Goal: Task Accomplishment & Management: Complete application form

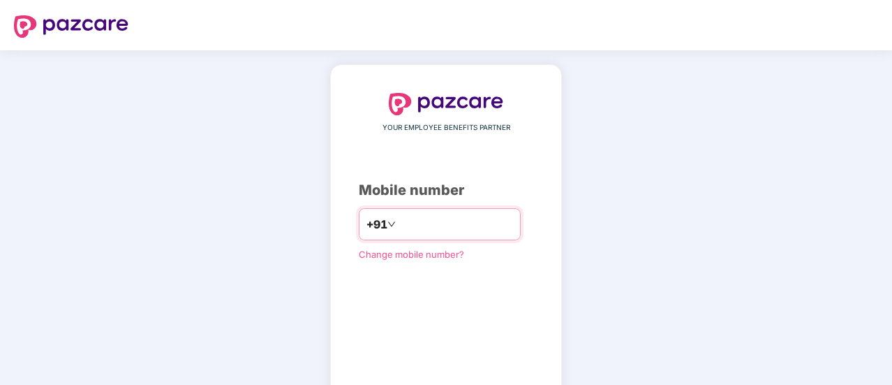
type input "**********"
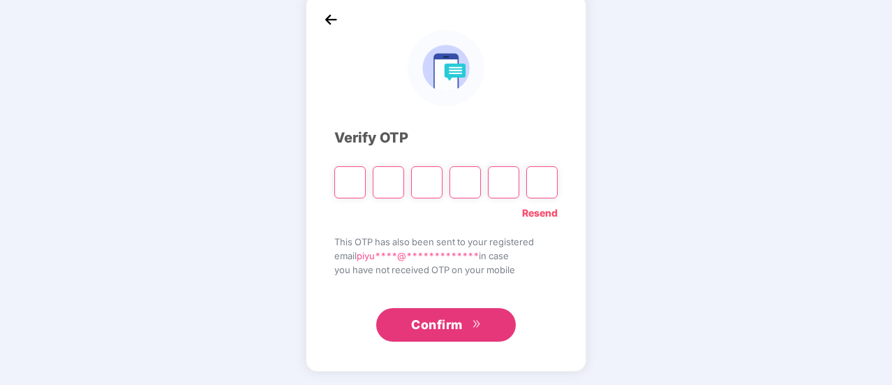
paste input "*"
type input "*"
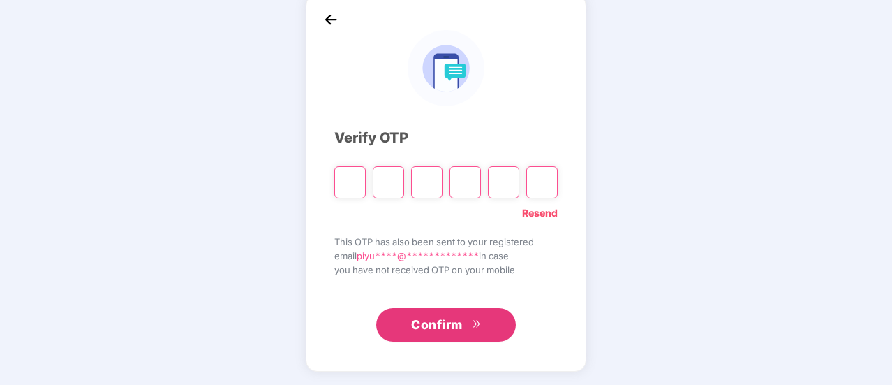
type input "*"
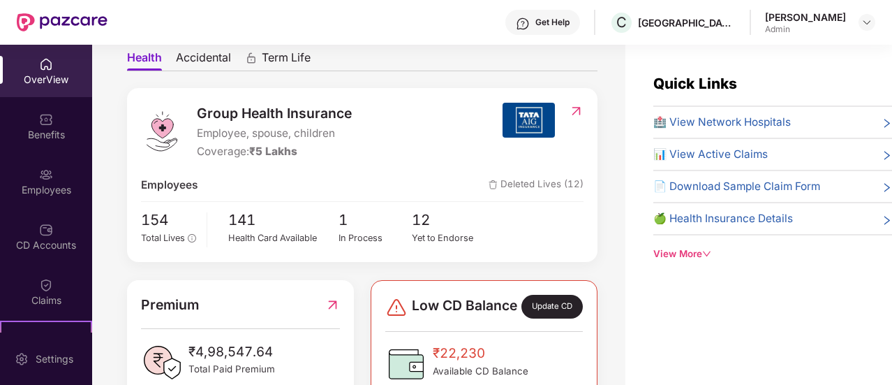
scroll to position [93, 0]
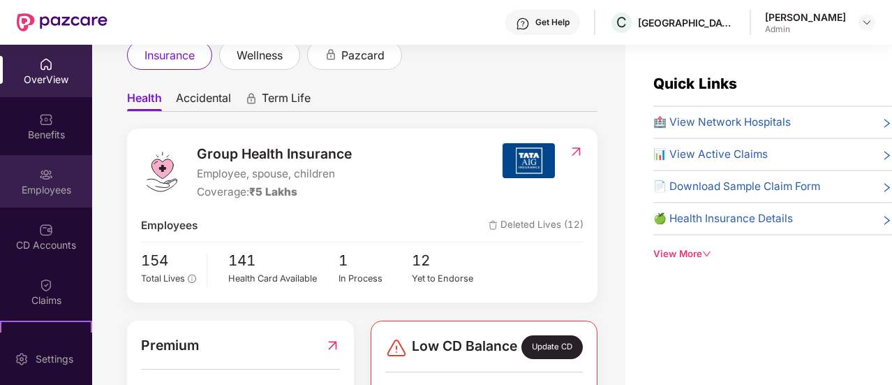
click at [52, 177] on div "Employees" at bounding box center [46, 181] width 92 height 52
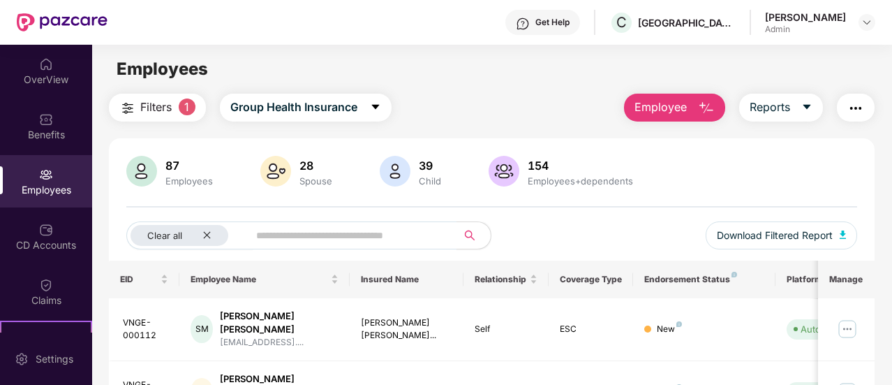
click at [676, 103] on span "Employee" at bounding box center [660, 106] width 52 height 17
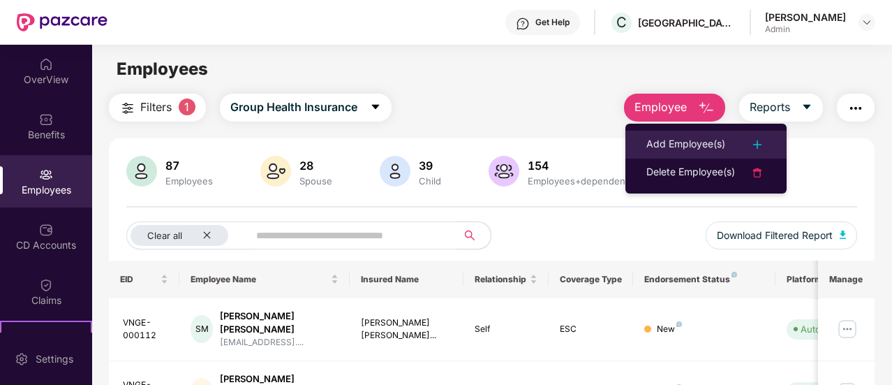
click at [697, 142] on div "Add Employee(s)" at bounding box center [685, 144] width 79 height 17
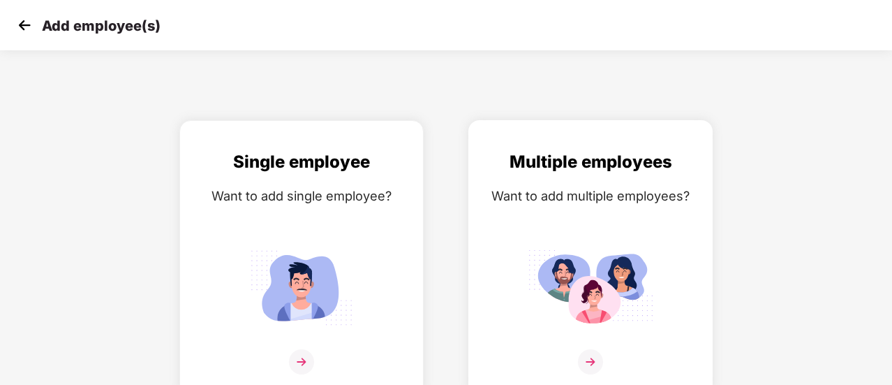
click at [586, 224] on div "Multiple employees Want to add multiple employees?" at bounding box center [590, 270] width 215 height 243
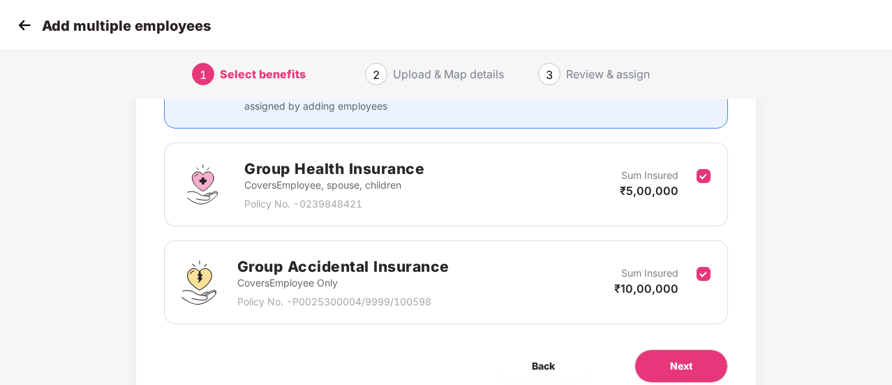
scroll to position [228, 0]
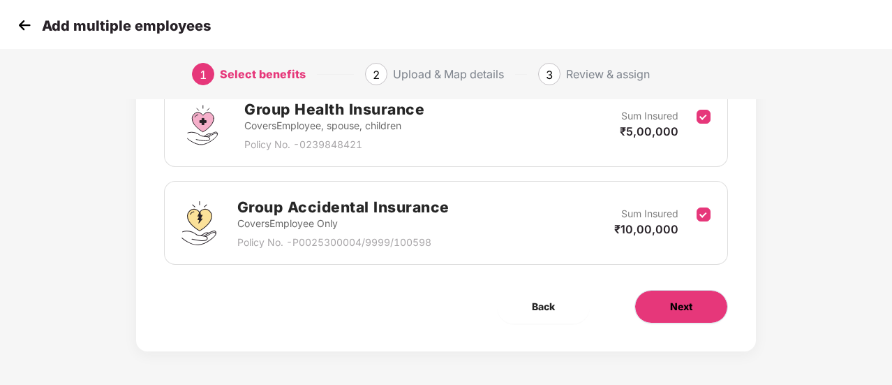
click at [671, 306] on span "Next" at bounding box center [681, 306] width 22 height 15
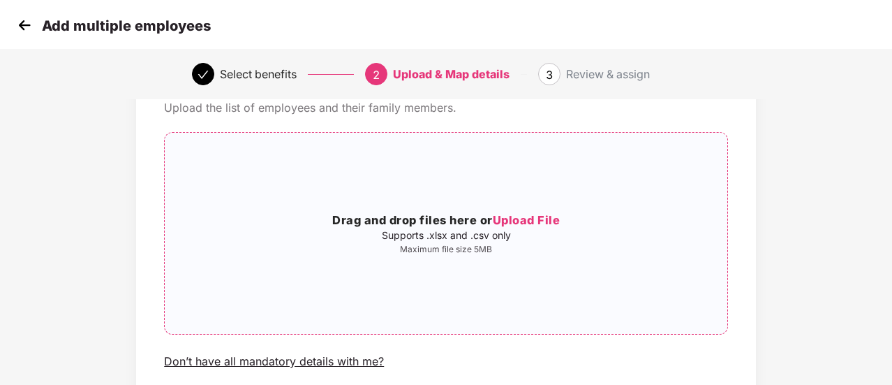
scroll to position [0, 0]
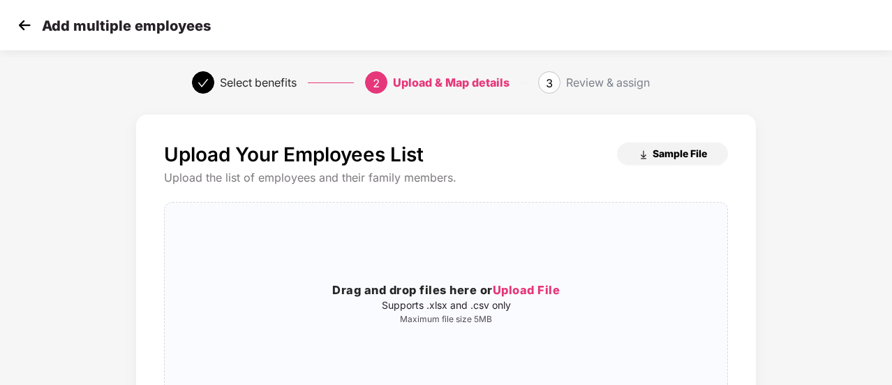
click at [667, 149] on span "Sample File" at bounding box center [680, 153] width 54 height 13
click at [665, 156] on span "Sample File" at bounding box center [680, 153] width 54 height 13
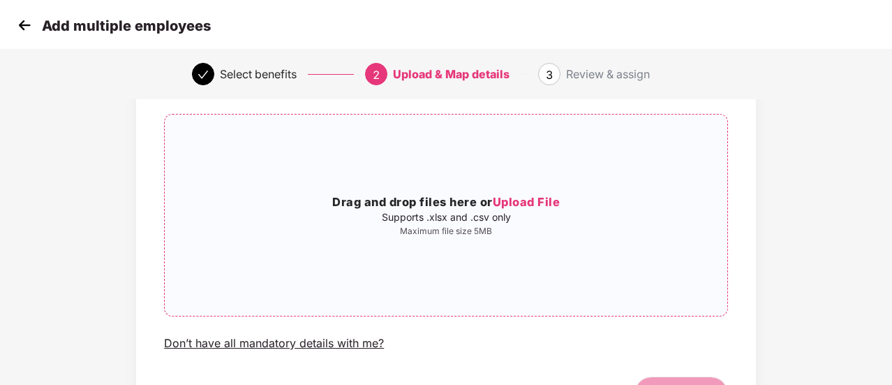
scroll to position [92, 0]
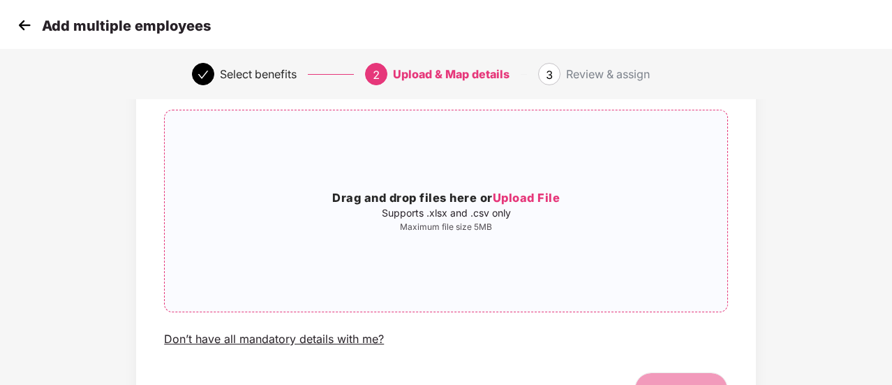
click at [511, 202] on span "Upload File" at bounding box center [527, 198] width 68 height 14
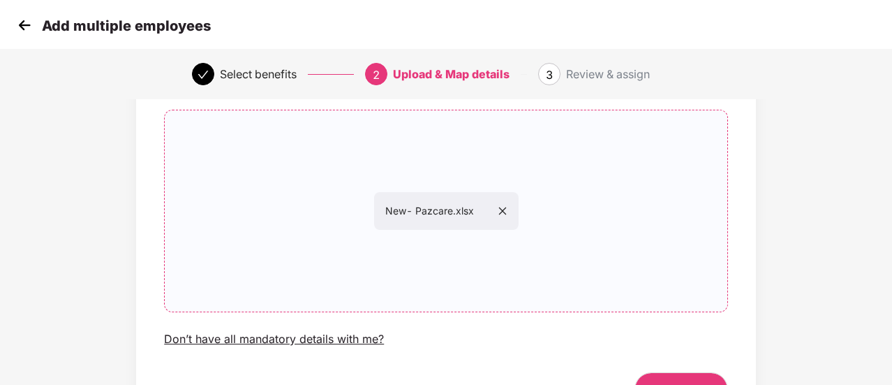
scroll to position [176, 0]
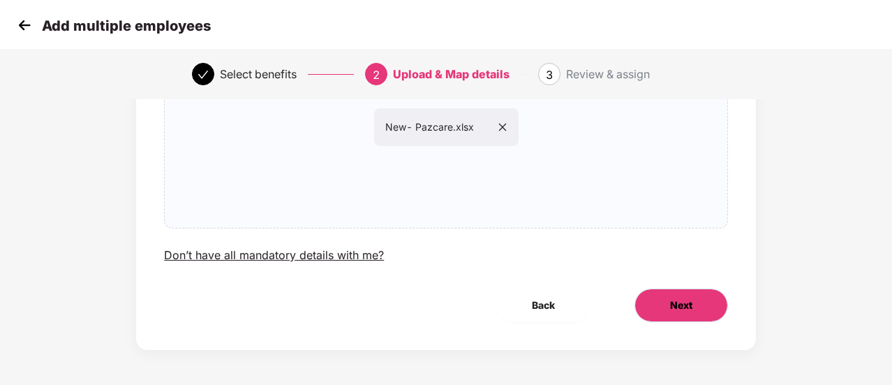
click at [658, 299] on button "Next" at bounding box center [681, 305] width 94 height 34
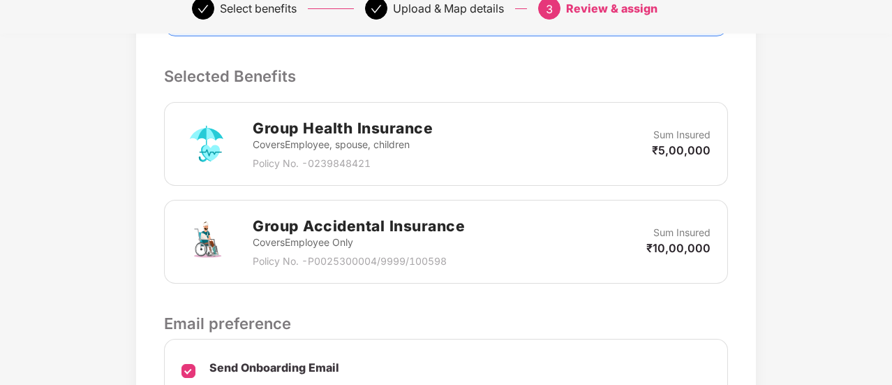
scroll to position [504, 0]
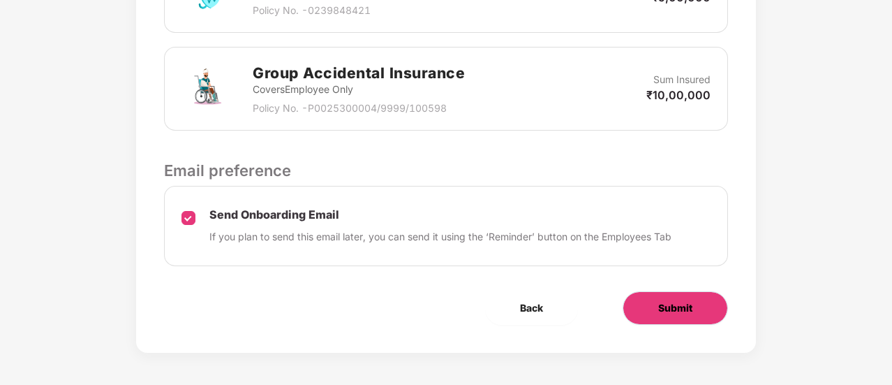
click at [644, 295] on button "Submit" at bounding box center [675, 308] width 105 height 34
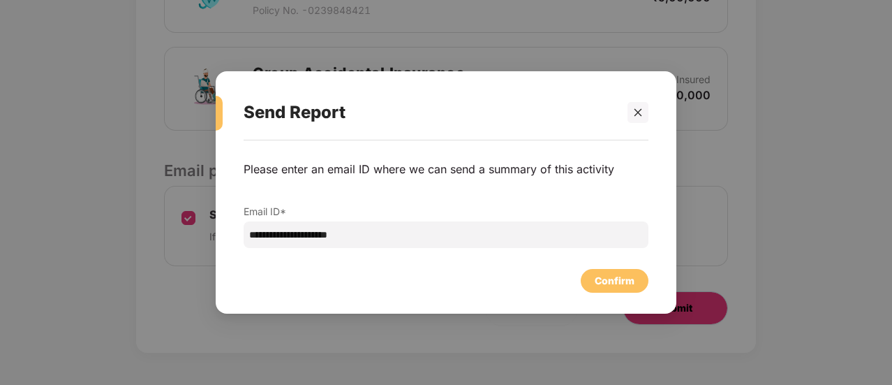
scroll to position [0, 0]
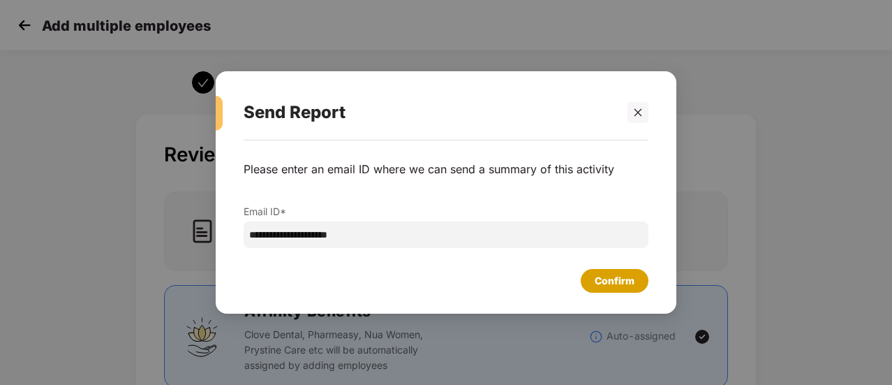
click at [611, 279] on div "Confirm" at bounding box center [615, 280] width 40 height 15
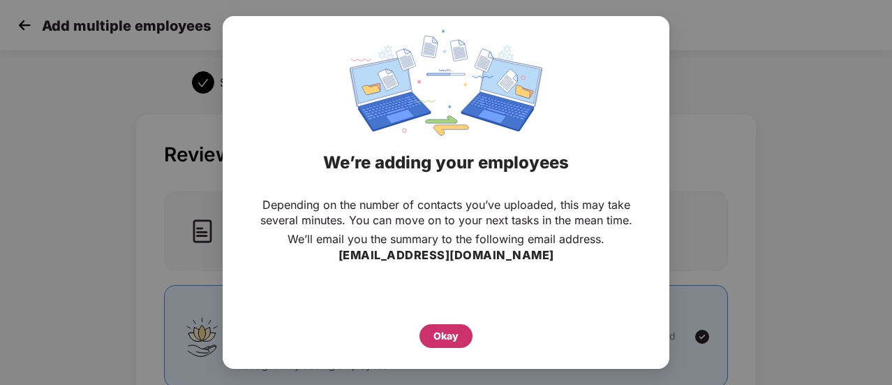
click at [444, 337] on div "Okay" at bounding box center [445, 335] width 25 height 15
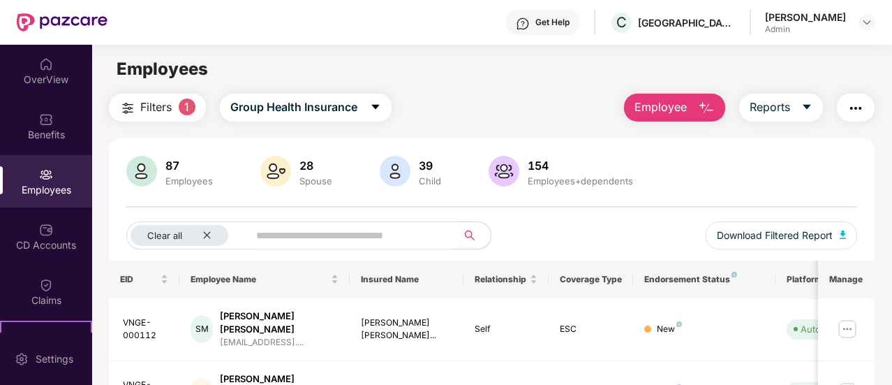
click at [647, 105] on span "Employee" at bounding box center [660, 106] width 52 height 17
click at [343, 238] on input "text" at bounding box center [347, 235] width 182 height 21
click at [208, 230] on icon "close" at bounding box center [206, 234] width 9 height 9
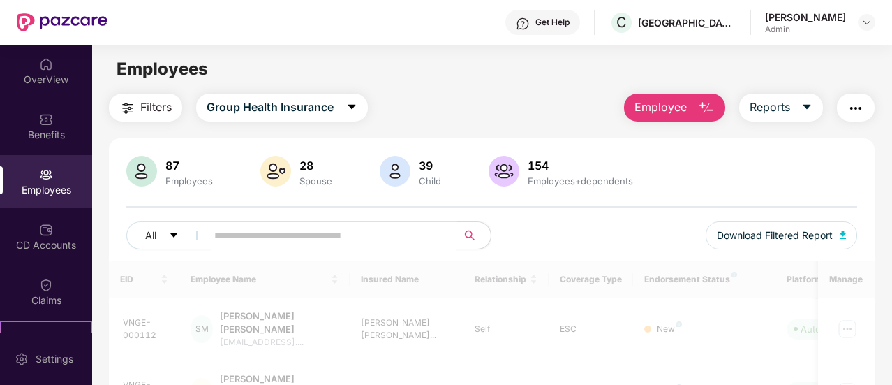
click at [238, 235] on input "text" at bounding box center [326, 235] width 224 height 21
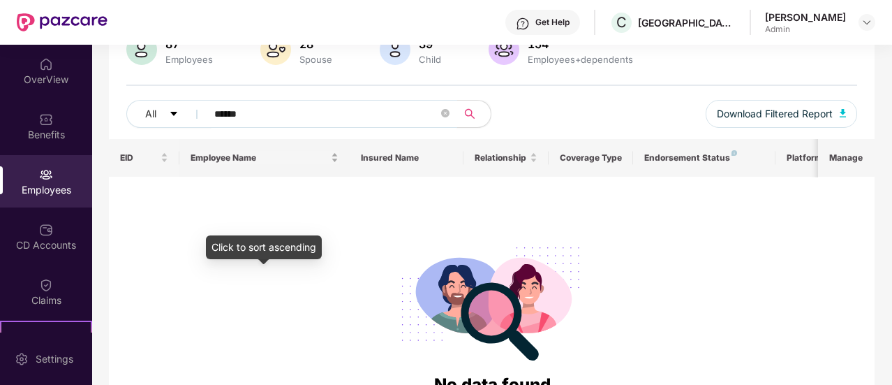
scroll to position [124, 0]
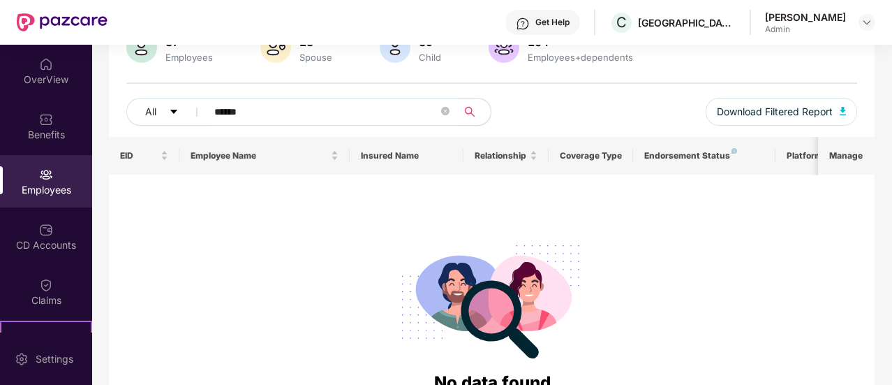
click at [313, 105] on input "******" at bounding box center [326, 111] width 224 height 21
type input "****"
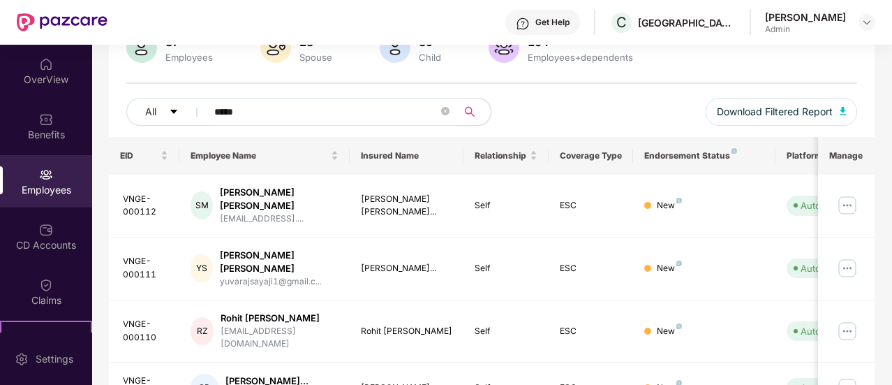
type input "*****"
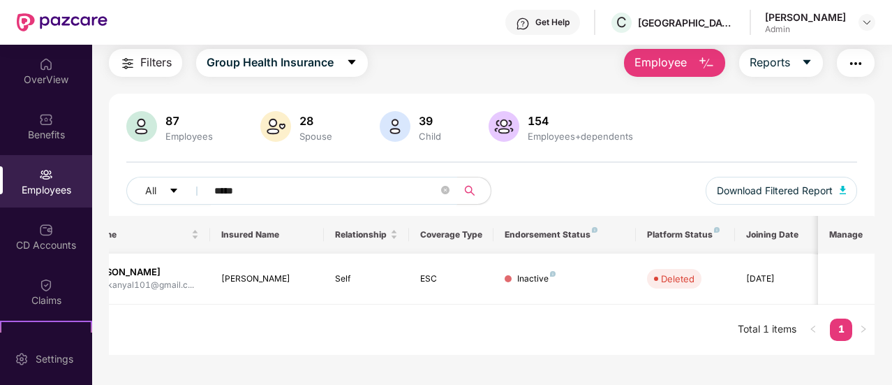
scroll to position [0, 0]
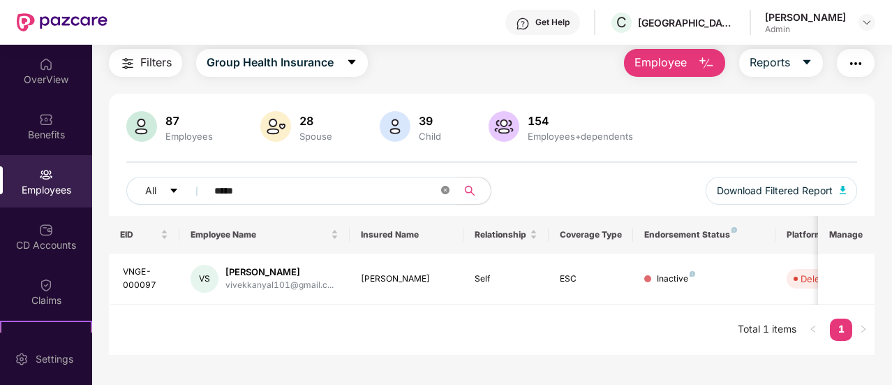
click at [450, 190] on icon "close-circle" at bounding box center [445, 190] width 8 height 8
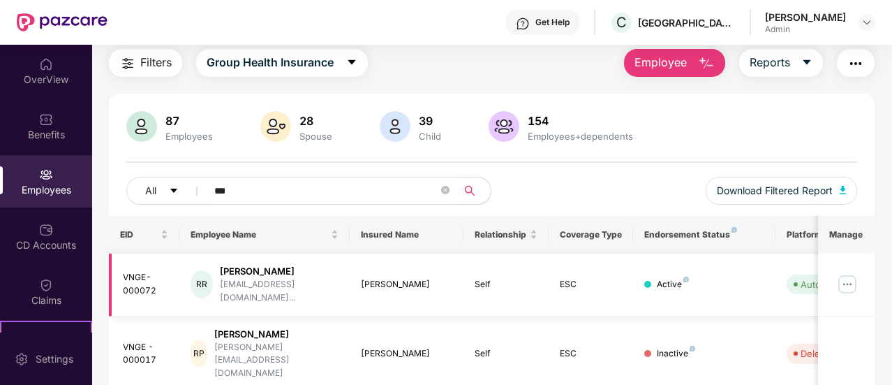
type input "***"
click at [380, 278] on div "[PERSON_NAME]" at bounding box center [406, 284] width 91 height 13
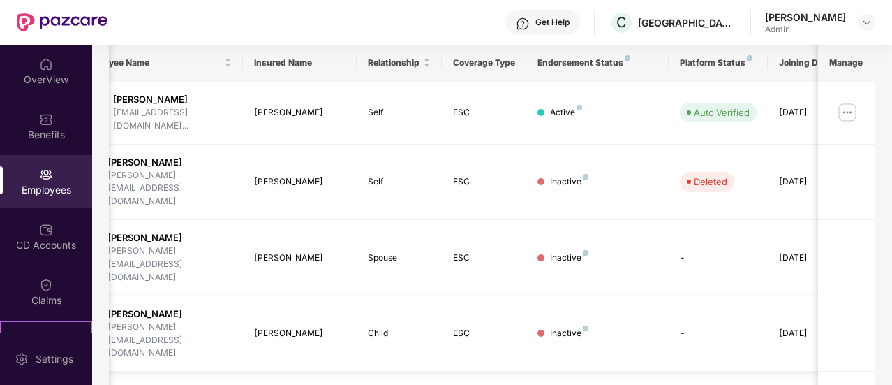
scroll to position [0, 140]
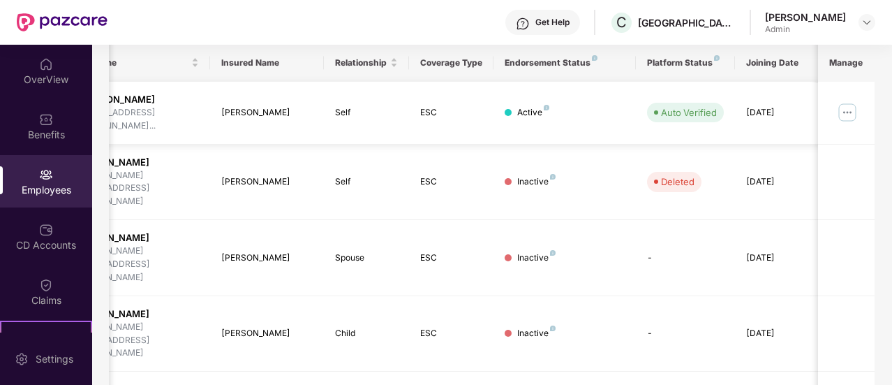
click at [854, 101] on img at bounding box center [847, 112] width 22 height 22
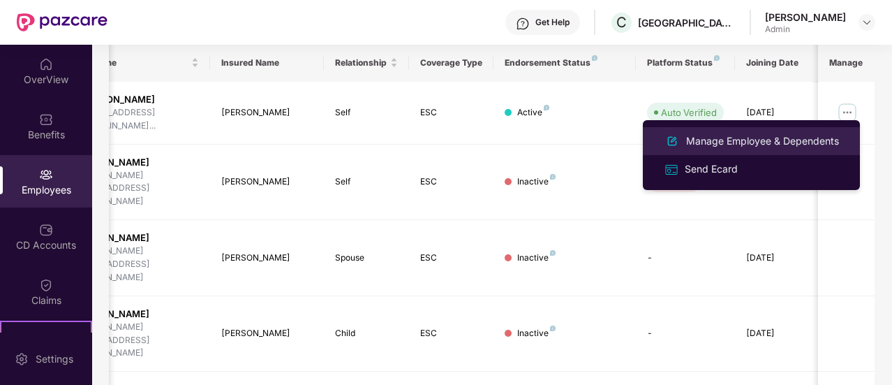
click at [732, 142] on div "Manage Employee & Dependents" at bounding box center [762, 140] width 158 height 15
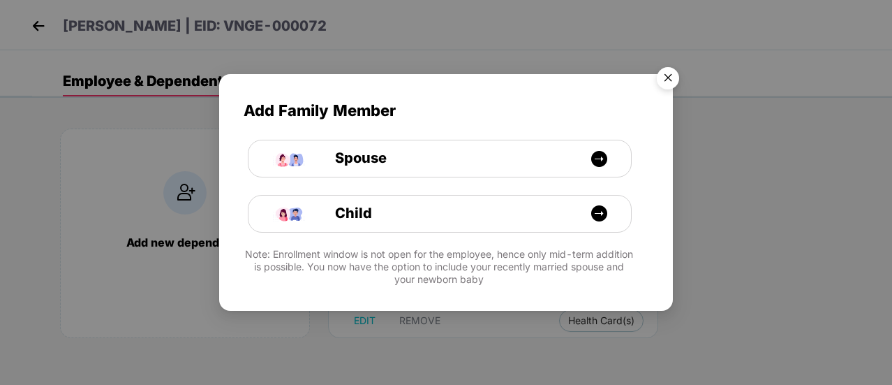
click at [667, 82] on img "Close" at bounding box center [667, 80] width 39 height 39
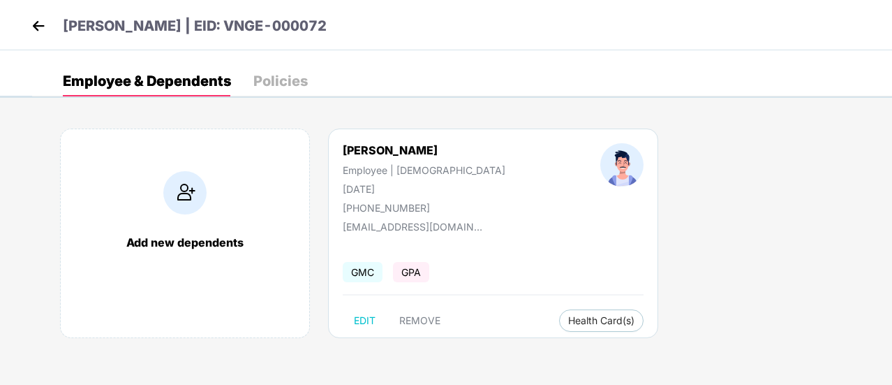
click at [180, 192] on img at bounding box center [184, 192] width 43 height 43
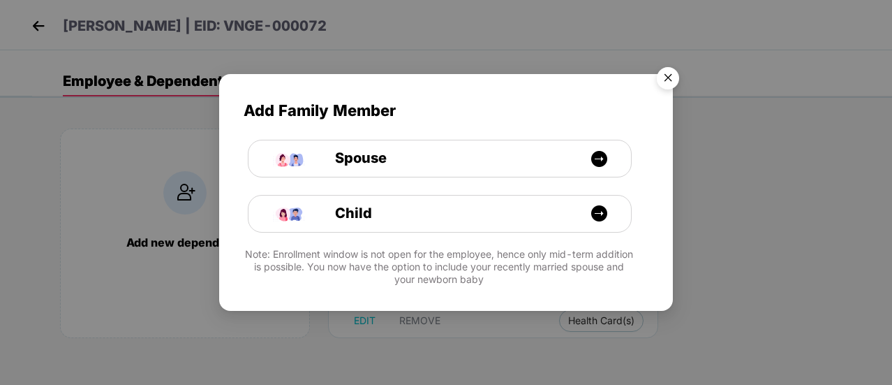
click at [662, 71] on img "Close" at bounding box center [667, 80] width 39 height 39
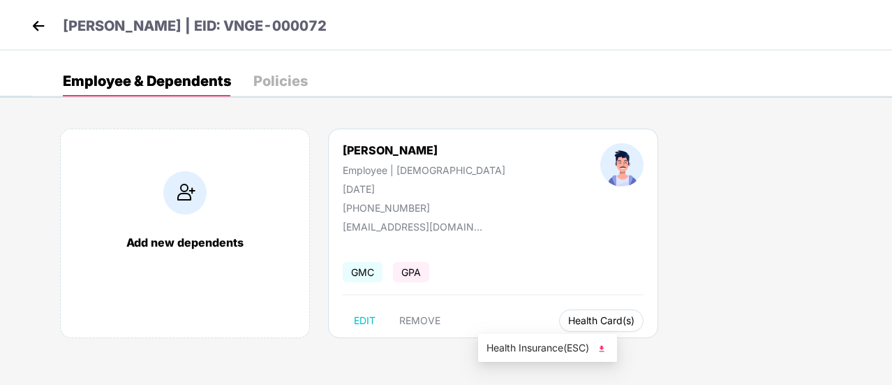
click at [568, 322] on span "Health Card(s)" at bounding box center [601, 320] width 66 height 7
click at [606, 352] on img at bounding box center [602, 348] width 14 height 14
click at [33, 19] on img at bounding box center [38, 25] width 21 height 21
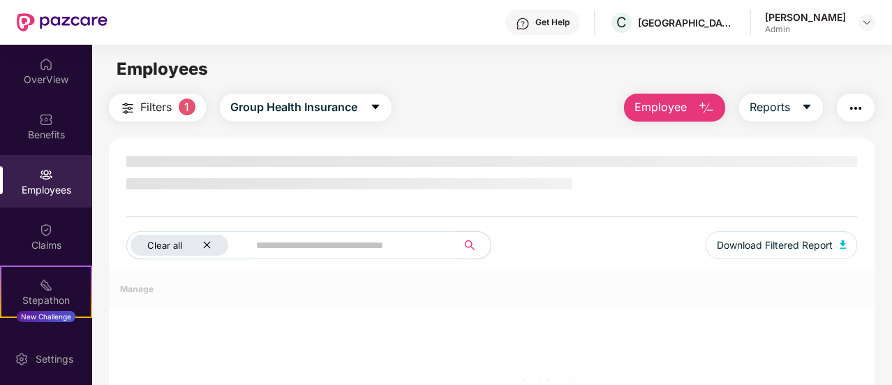
click at [200, 244] on div "Clear all" at bounding box center [180, 245] width 98 height 21
